Goal: Task Accomplishment & Management: Manage account settings

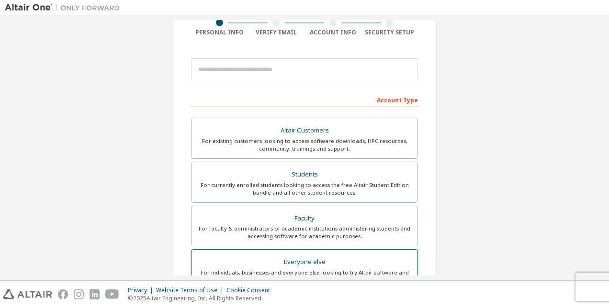
scroll to position [96, 0]
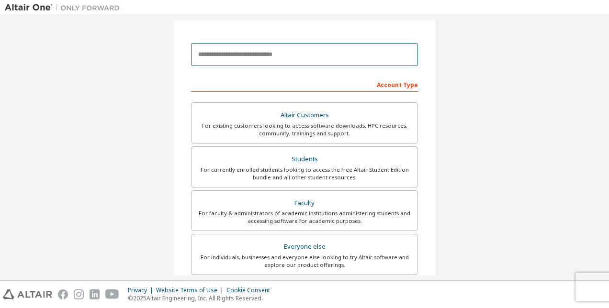
click at [233, 59] on input "email" at bounding box center [304, 54] width 227 height 23
click at [251, 55] on input "**********" at bounding box center [304, 54] width 227 height 23
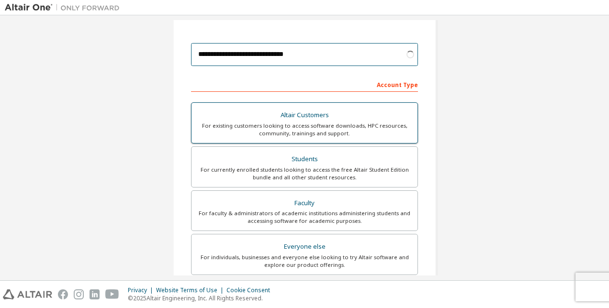
type input "**********"
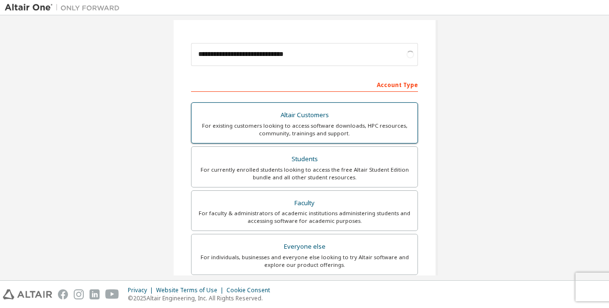
click at [292, 122] on div "For existing customers looking to access software downloads, HPC resources, com…" at bounding box center [304, 129] width 214 height 15
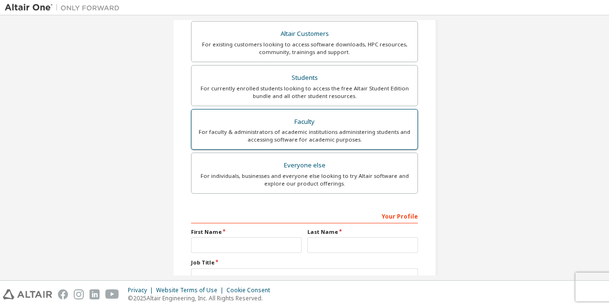
scroll to position [191, 0]
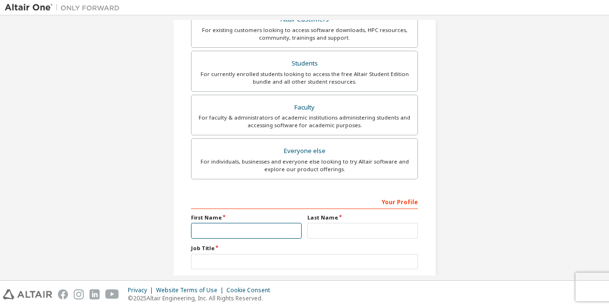
click at [229, 227] on input "text" at bounding box center [246, 231] width 111 height 16
type input "*********"
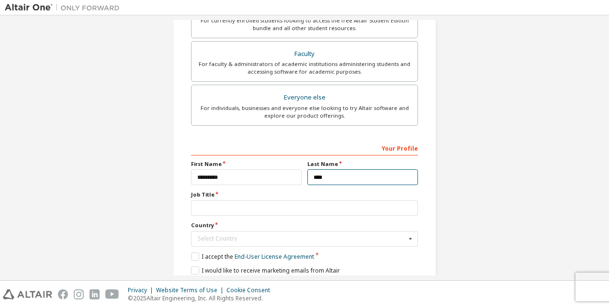
scroll to position [279, 0]
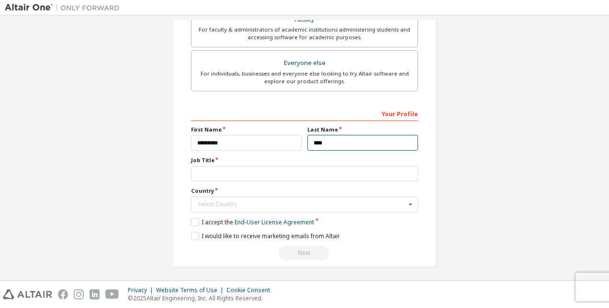
type input "****"
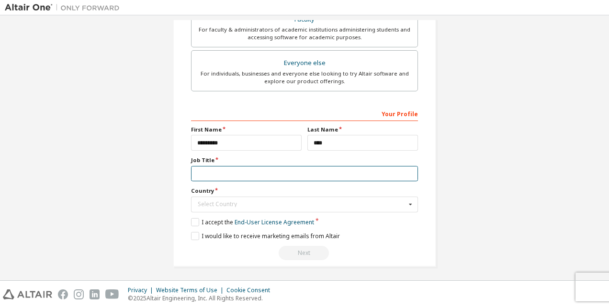
click at [217, 173] on input "text" at bounding box center [304, 174] width 227 height 16
type input "**********"
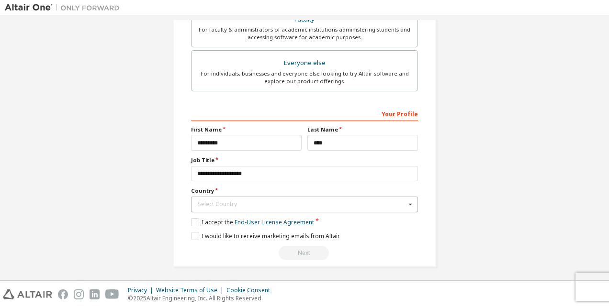
click at [405, 202] on icon at bounding box center [410, 204] width 12 height 15
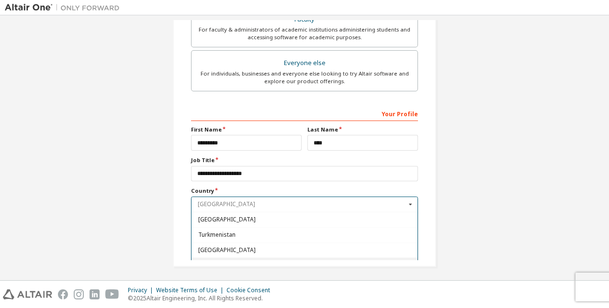
scroll to position [3370, 0]
click at [293, 260] on span "United Kingdom of Great Britain and Northern Ireland" at bounding box center [304, 263] width 213 height 6
type input "***"
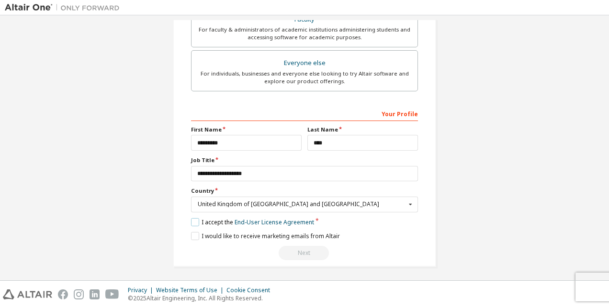
click at [230, 220] on label "I accept the End-User License Agreement" at bounding box center [252, 222] width 123 height 8
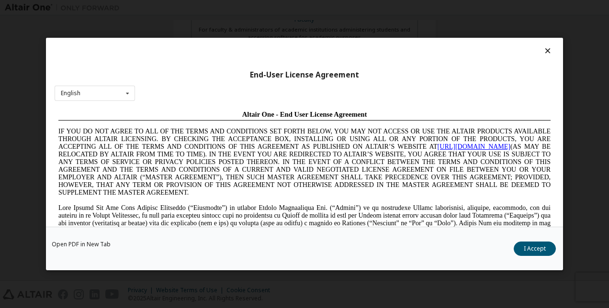
scroll to position [0, 0]
click at [530, 250] on button "I Accept" at bounding box center [534, 249] width 42 height 14
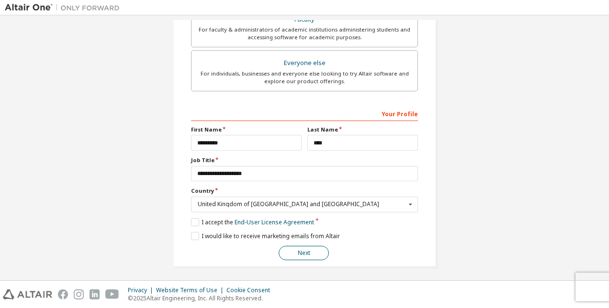
click at [307, 249] on button "Next" at bounding box center [304, 253] width 50 height 14
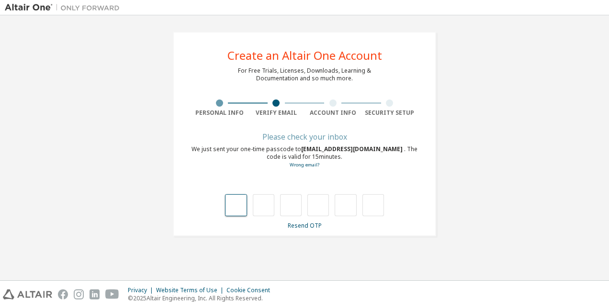
click at [236, 207] on input "text" at bounding box center [236, 205] width 22 height 22
type input "*"
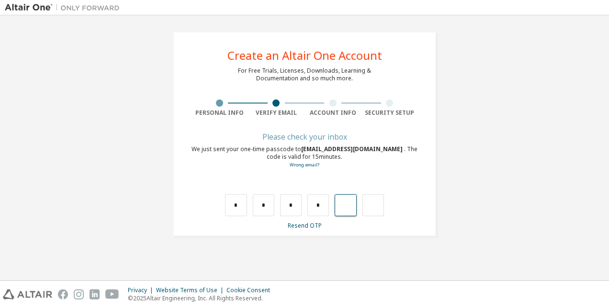
type input "*"
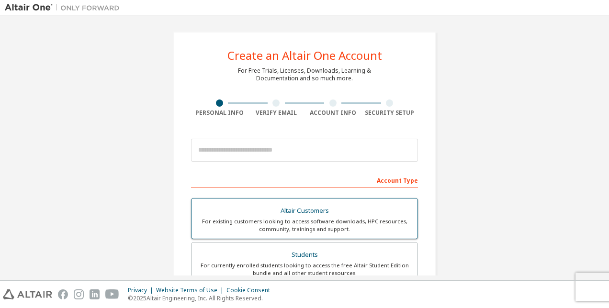
scroll to position [48, 0]
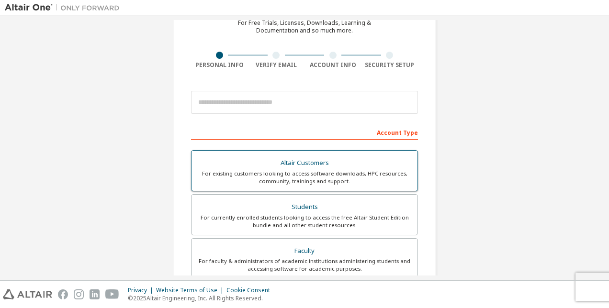
click at [305, 164] on div "Altair Customers" at bounding box center [304, 162] width 214 height 13
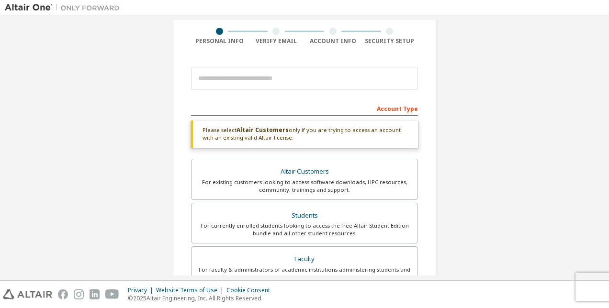
scroll to position [0, 0]
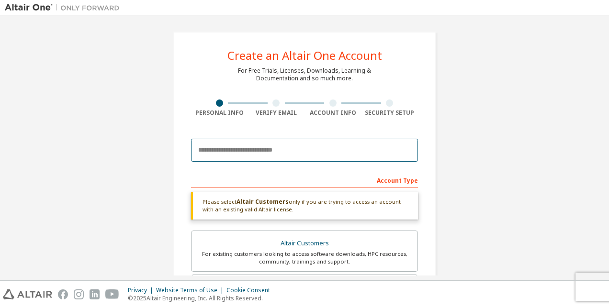
click at [223, 148] on input "email" at bounding box center [304, 150] width 227 height 23
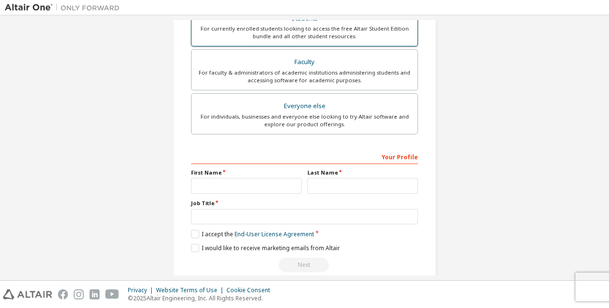
scroll to position [281, 0]
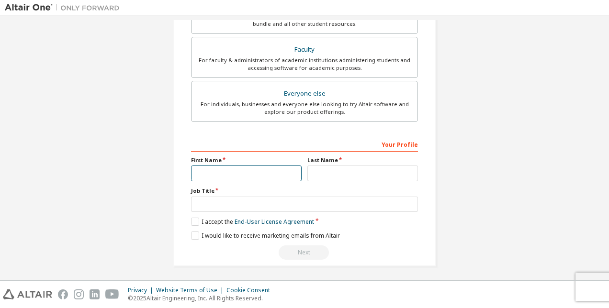
click at [254, 172] on input "text" at bounding box center [246, 174] width 111 height 16
type input "*********"
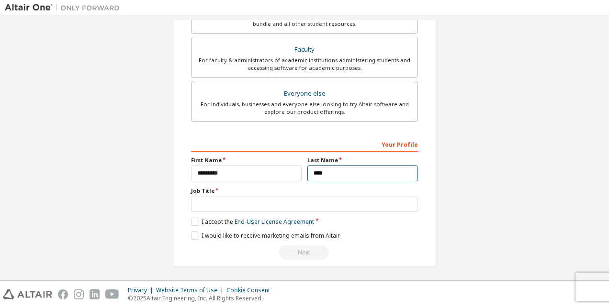
type input "****"
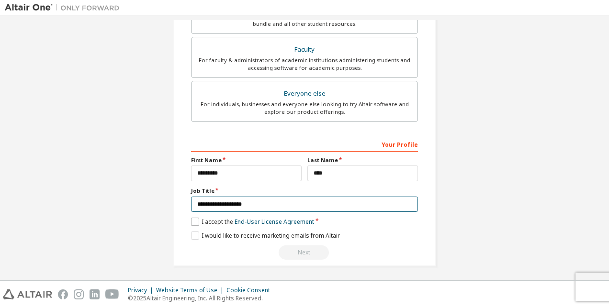
type input "**********"
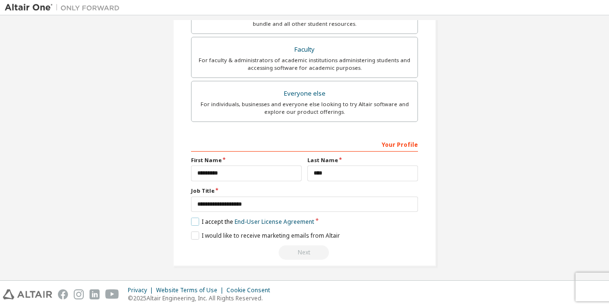
click at [192, 221] on label "I accept the End-User License Agreement" at bounding box center [252, 222] width 123 height 8
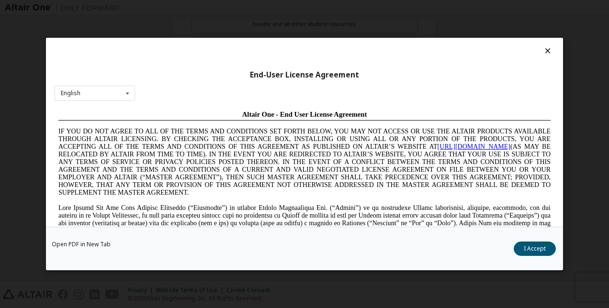
scroll to position [0, 0]
click at [538, 242] on button "I Accept" at bounding box center [534, 249] width 42 height 14
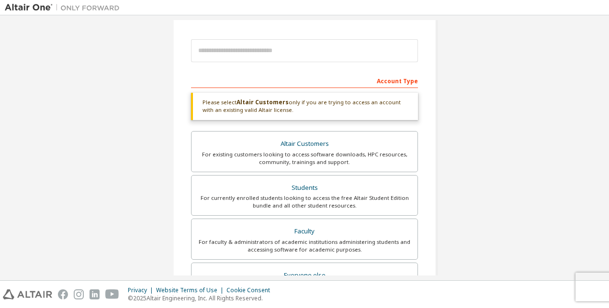
scroll to position [100, 0]
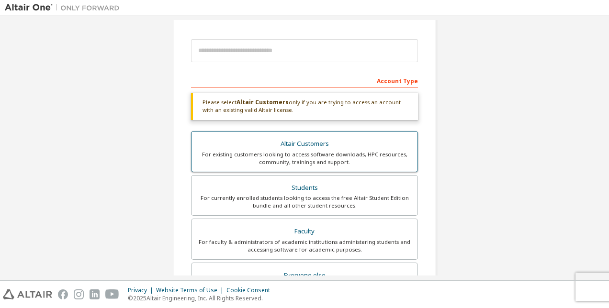
click at [351, 146] on div "Altair Customers" at bounding box center [304, 143] width 214 height 13
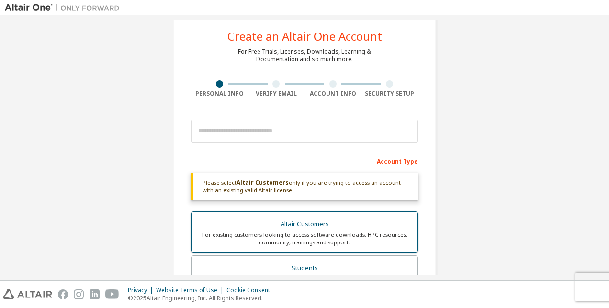
scroll to position [19, 0]
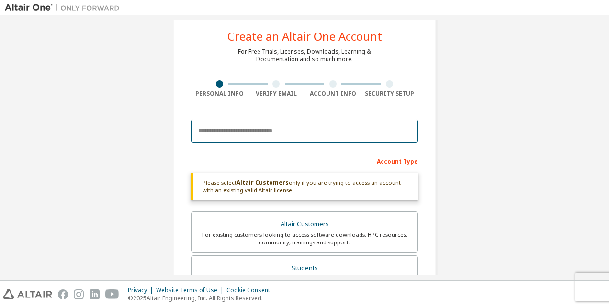
click at [266, 137] on input "email" at bounding box center [304, 131] width 227 height 23
type input "*"
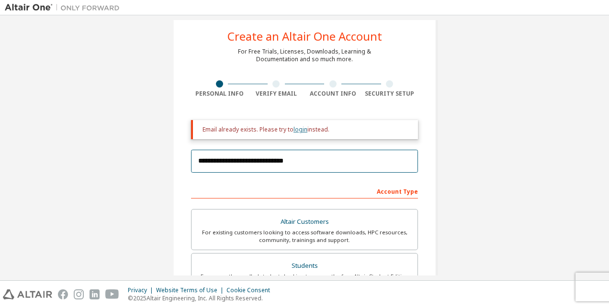
type input "**********"
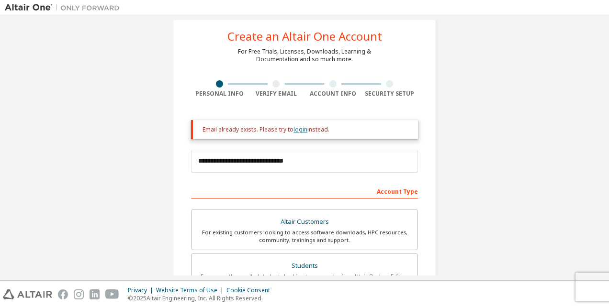
click at [301, 129] on link "login" at bounding box center [300, 129] width 14 height 8
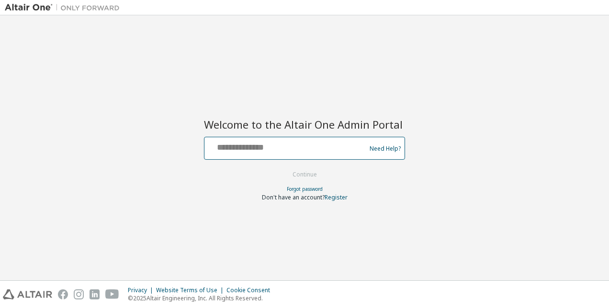
click at [215, 151] on input "text" at bounding box center [286, 146] width 156 height 14
type input "*"
type input "**********"
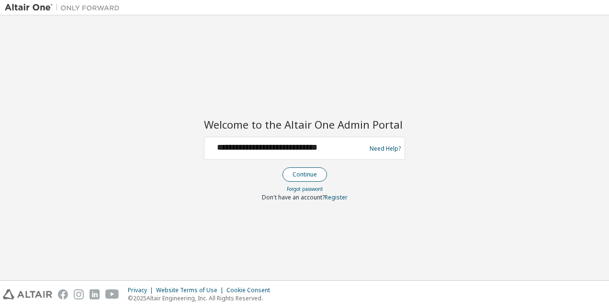
click at [309, 172] on button "Continue" at bounding box center [304, 174] width 45 height 14
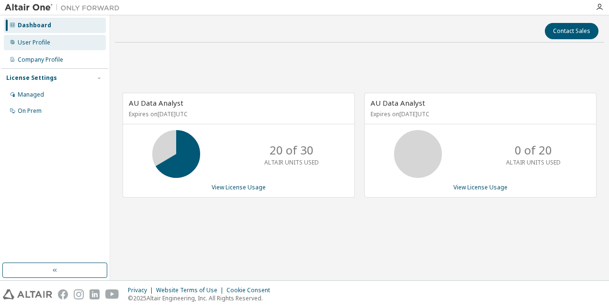
click at [74, 48] on div "User Profile" at bounding box center [55, 42] width 102 height 15
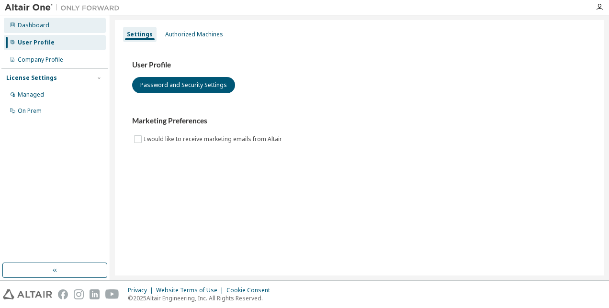
click at [62, 25] on div "Dashboard" at bounding box center [55, 25] width 102 height 15
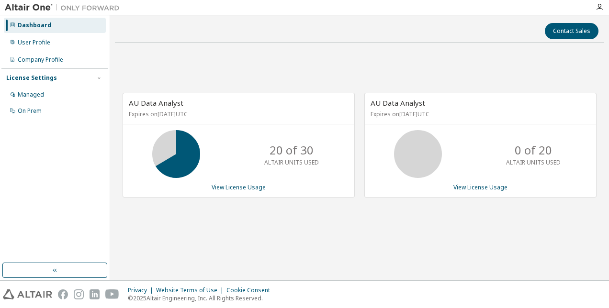
click at [92, 192] on div "Dashboard User Profile Company Profile License Settings Managed On Prem" at bounding box center [54, 139] width 107 height 245
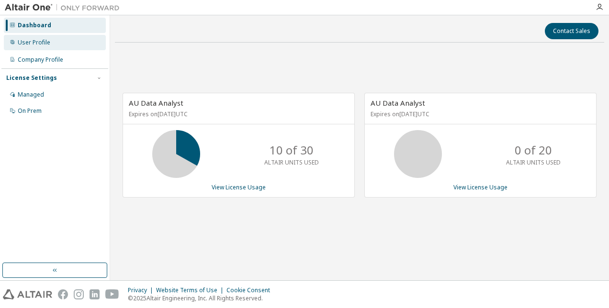
click at [23, 41] on div "User Profile" at bounding box center [34, 43] width 33 height 8
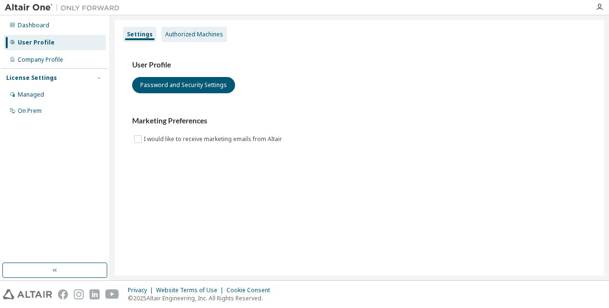
click at [187, 33] on div "Authorized Machines" at bounding box center [194, 35] width 58 height 8
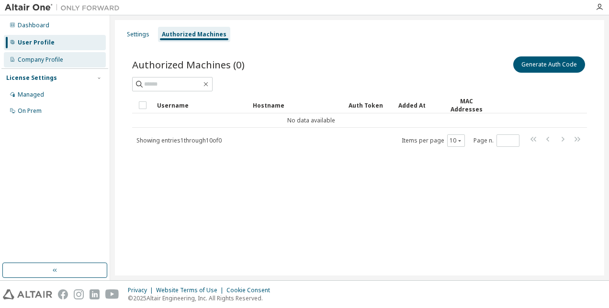
click at [57, 64] on div "Company Profile" at bounding box center [55, 59] width 102 height 15
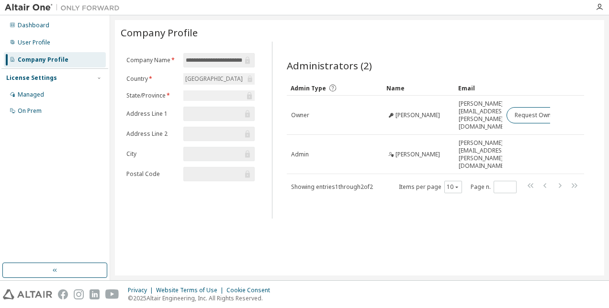
click at [36, 78] on div "License Settings" at bounding box center [31, 78] width 51 height 8
click at [37, 78] on div "License Settings" at bounding box center [31, 78] width 51 height 8
click at [31, 114] on div "On Prem" at bounding box center [30, 111] width 24 height 8
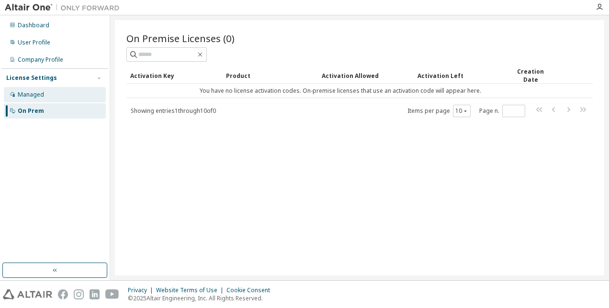
click at [19, 91] on div "Managed" at bounding box center [31, 95] width 26 height 8
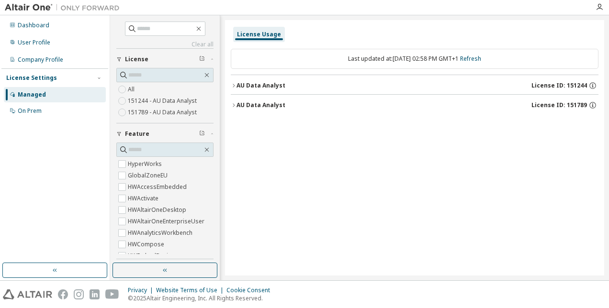
click at [230, 86] on div "License Usage Last updated at: Wed 2025-10-01 02:58 PM GMT+1 Refresh AU Data An…" at bounding box center [414, 148] width 379 height 256
click at [234, 85] on icon "button" at bounding box center [234, 86] width 6 height 6
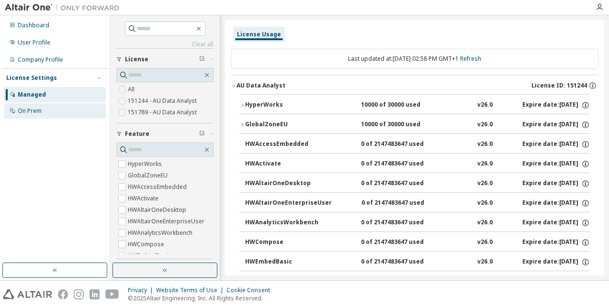
click at [10, 110] on icon at bounding box center [13, 111] width 6 height 6
